Goal: Task Accomplishment & Management: Manage account settings

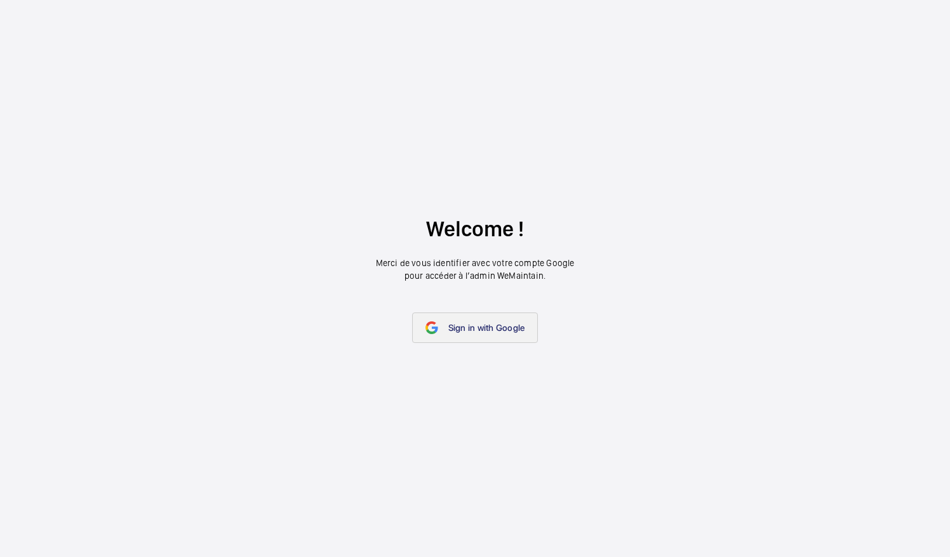
click at [452, 320] on link "Sign in with Google" at bounding box center [475, 327] width 126 height 30
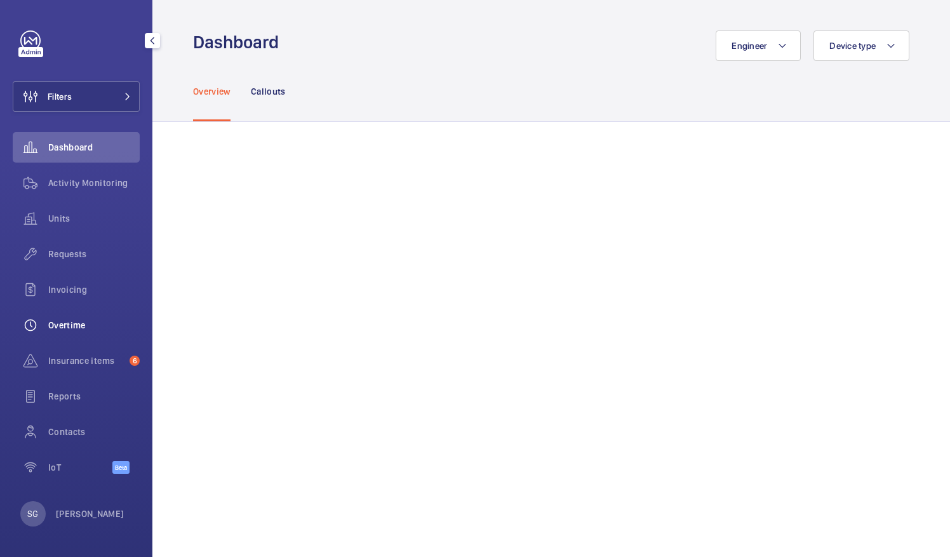
click at [99, 325] on span "Overtime" at bounding box center [93, 325] width 91 height 13
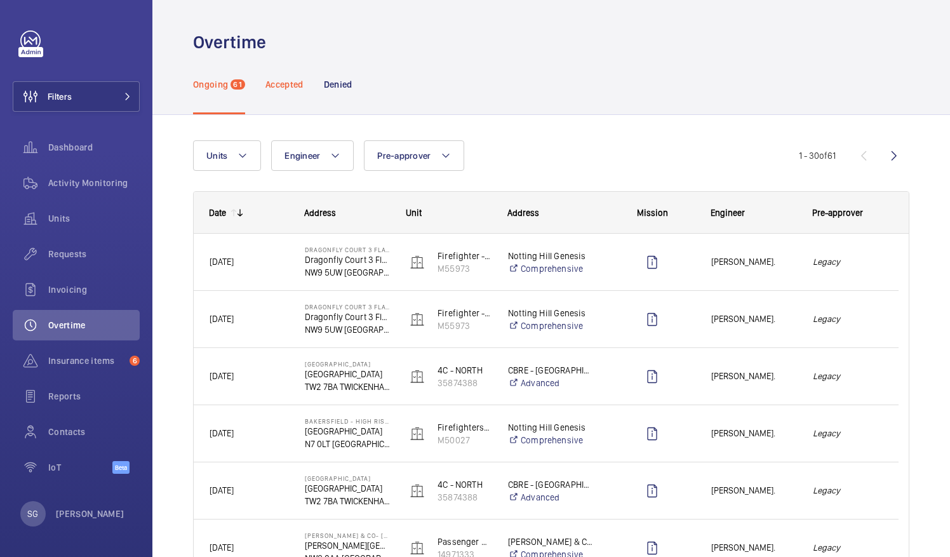
click at [277, 86] on p "Accepted" at bounding box center [284, 84] width 38 height 13
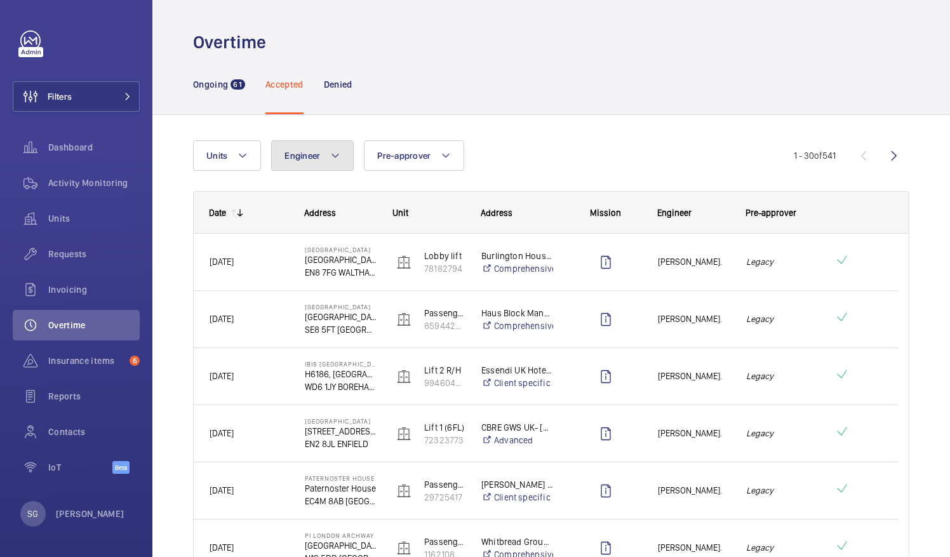
click at [326, 160] on button "Engineer" at bounding box center [312, 155] width 83 height 30
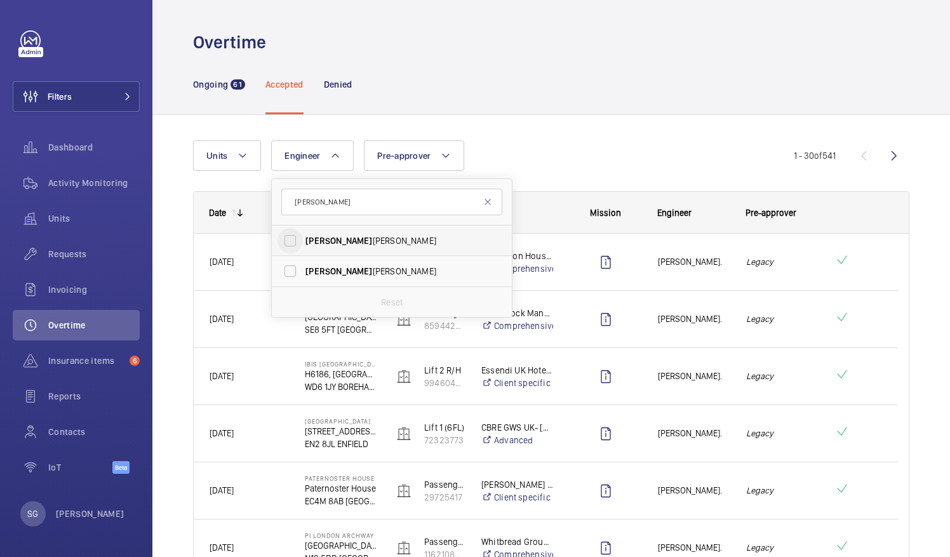
type input "john"
click at [294, 237] on input "John Breslin" at bounding box center [289, 240] width 25 height 25
checkbox input "true"
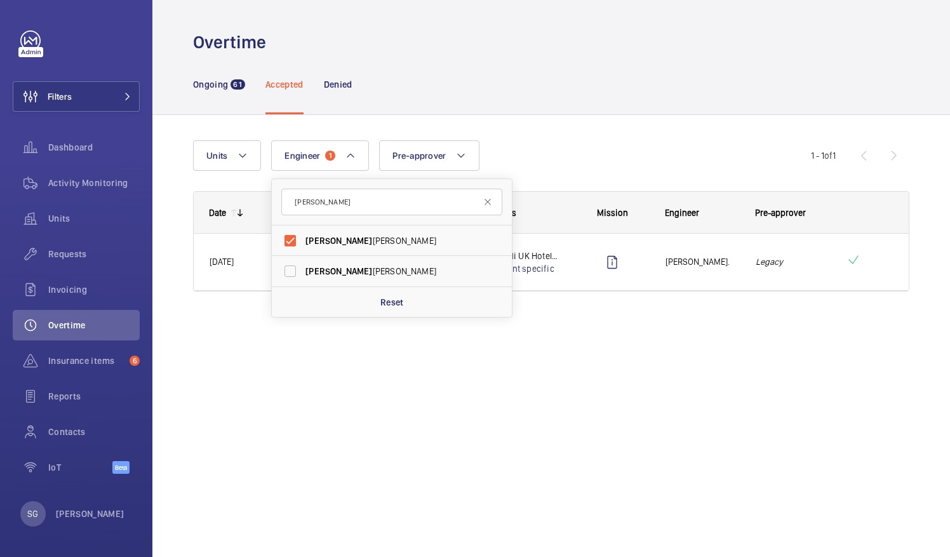
click at [580, 103] on div "Ongoing 61 Accepted Denied" at bounding box center [551, 84] width 716 height 60
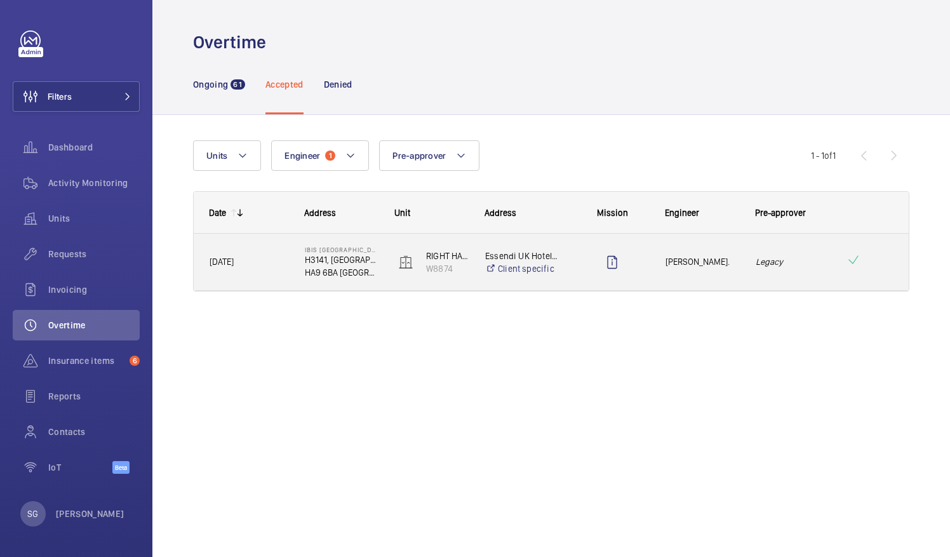
click at [783, 258] on em "Legacy" at bounding box center [792, 262] width 74 height 15
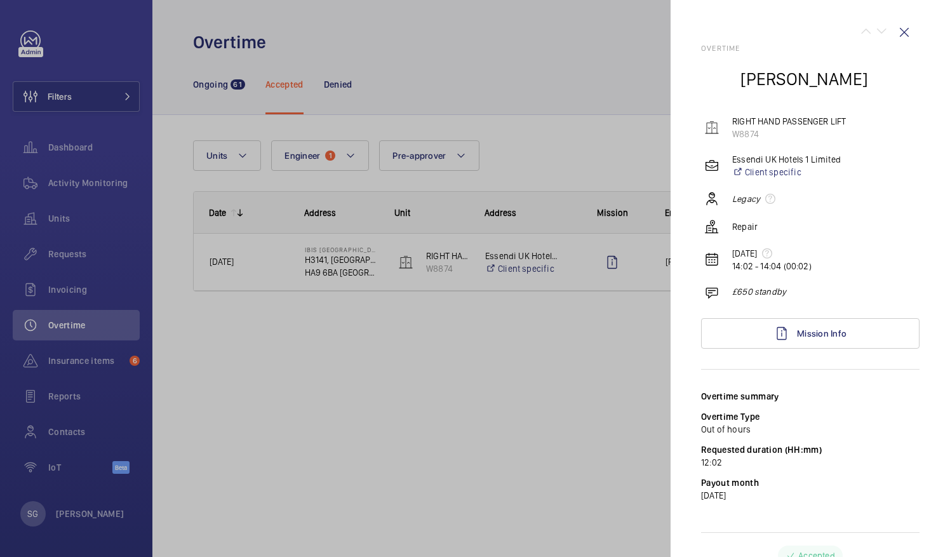
scroll to position [18, 0]
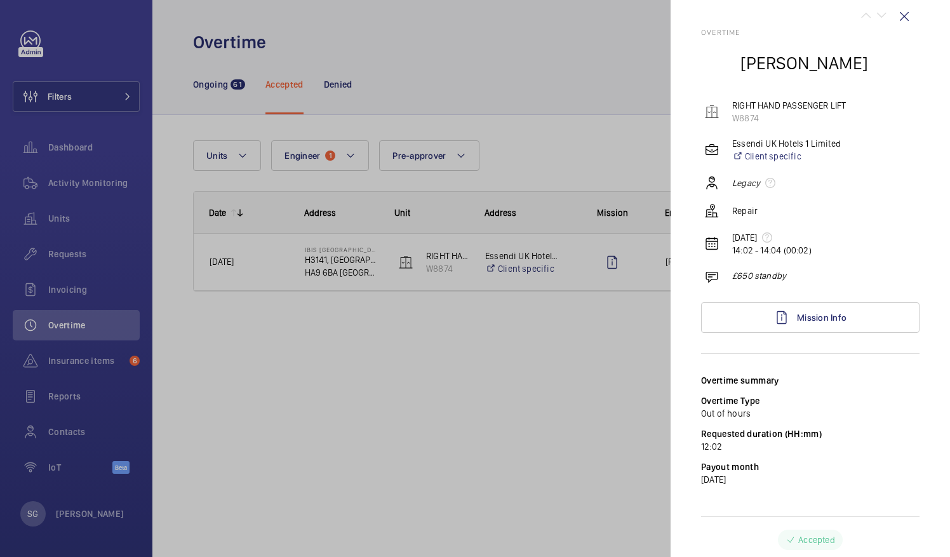
click at [611, 330] on div at bounding box center [475, 278] width 950 height 557
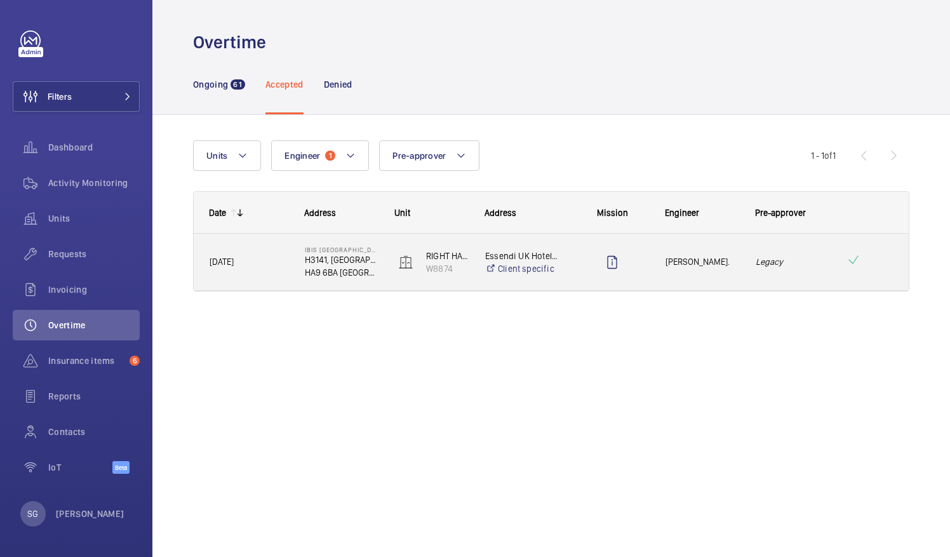
click at [701, 269] on div "John Breslin." at bounding box center [694, 262] width 89 height 40
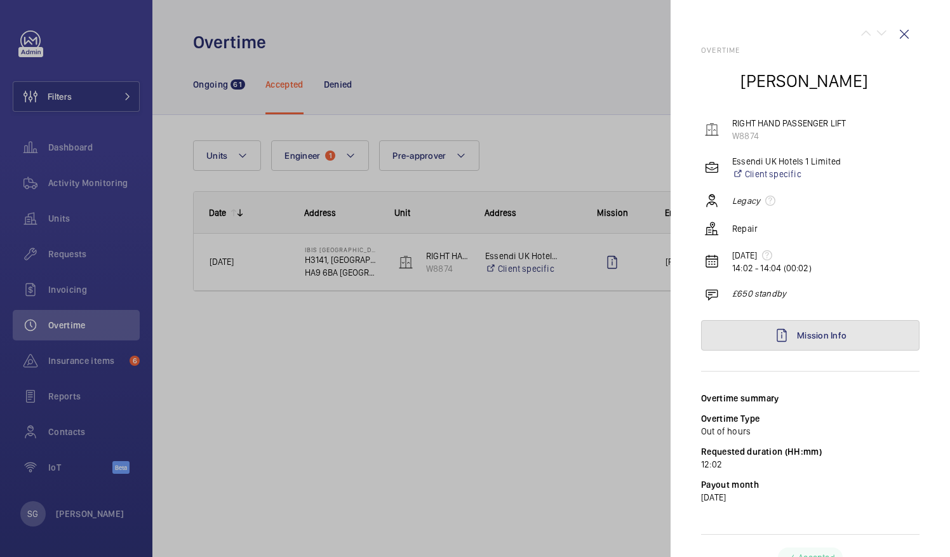
click at [806, 326] on link "Mission Info" at bounding box center [810, 335] width 218 height 30
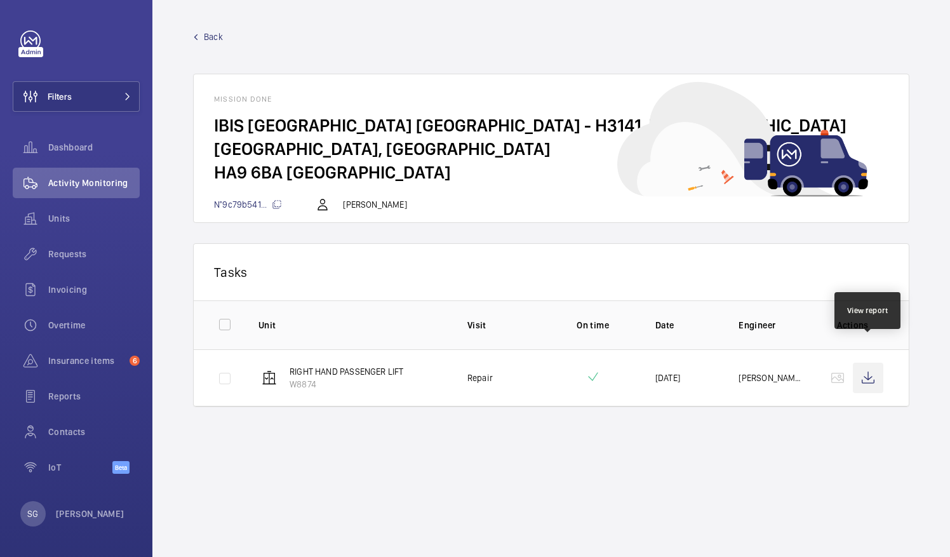
click at [861, 362] on wm-front-icon-button at bounding box center [867, 377] width 30 height 30
click at [864, 362] on wm-front-icon-button at bounding box center [867, 377] width 30 height 30
click at [207, 42] on span "Back" at bounding box center [213, 36] width 19 height 13
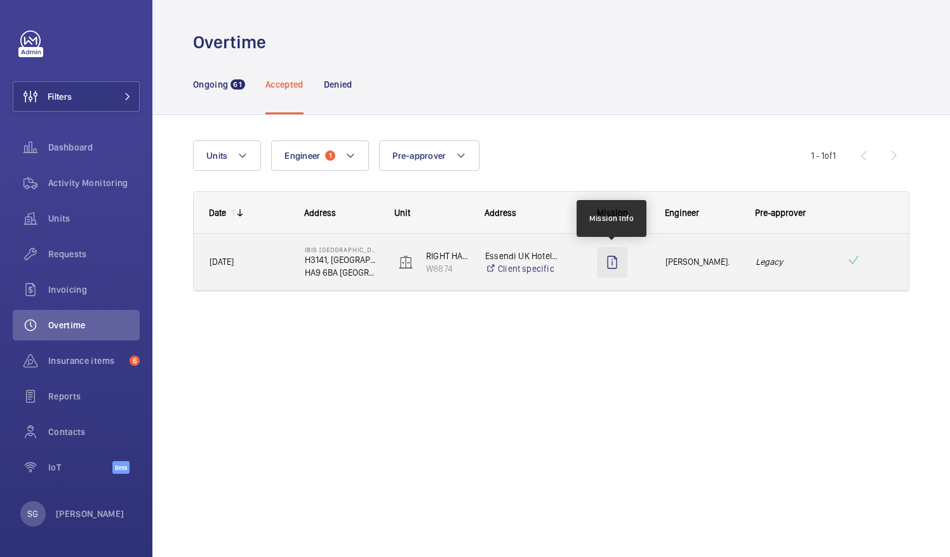
click at [618, 265] on wm-front-icon-button "Press SPACE to select this row." at bounding box center [612, 262] width 30 height 30
click at [823, 258] on em "Legacy" at bounding box center [792, 262] width 74 height 15
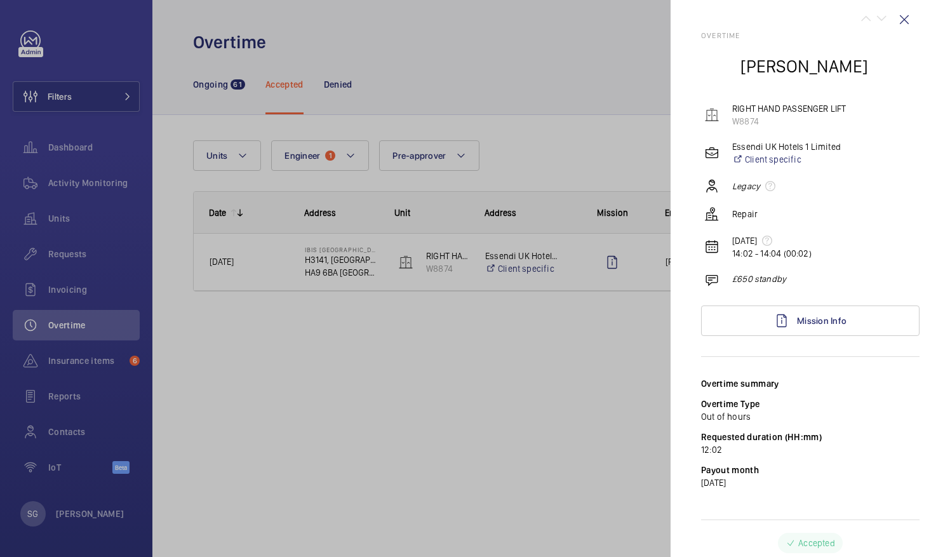
scroll to position [18, 0]
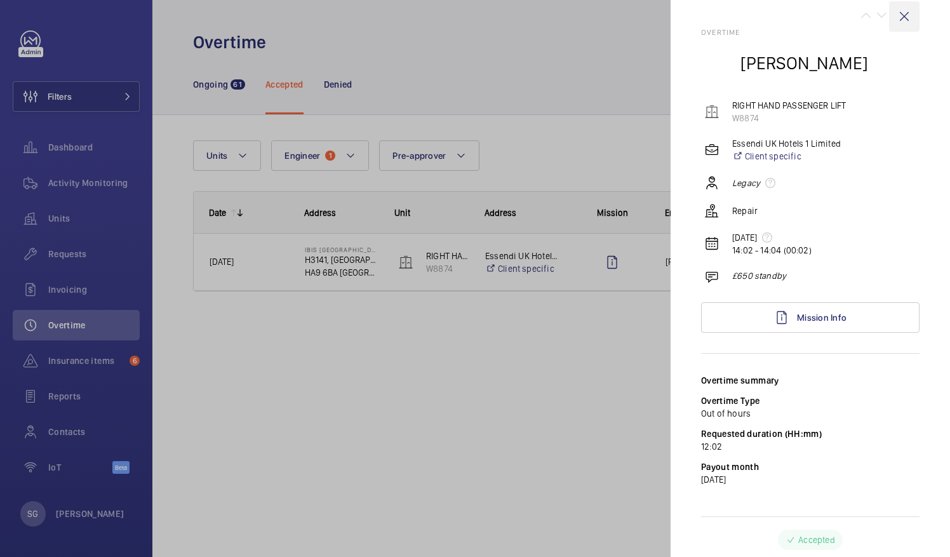
click at [895, 15] on wm-front-icon-button at bounding box center [904, 16] width 30 height 30
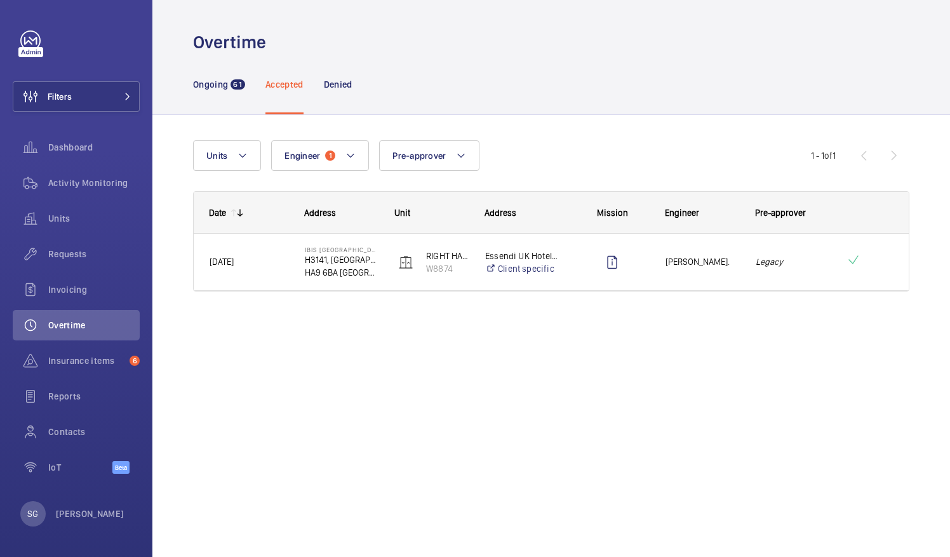
click at [895, 15] on wm-front-admin-header "Overtime" at bounding box center [550, 27] width 797 height 54
click at [338, 146] on button "Engineer 1" at bounding box center [320, 155] width 98 height 30
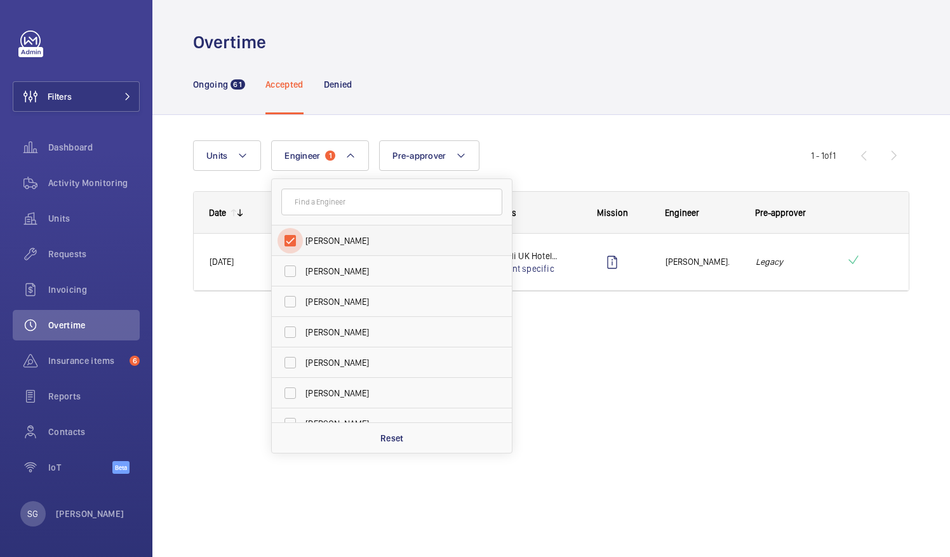
click at [291, 240] on input "John Breslin" at bounding box center [289, 240] width 25 height 25
checkbox input "false"
